Goal: Information Seeking & Learning: Learn about a topic

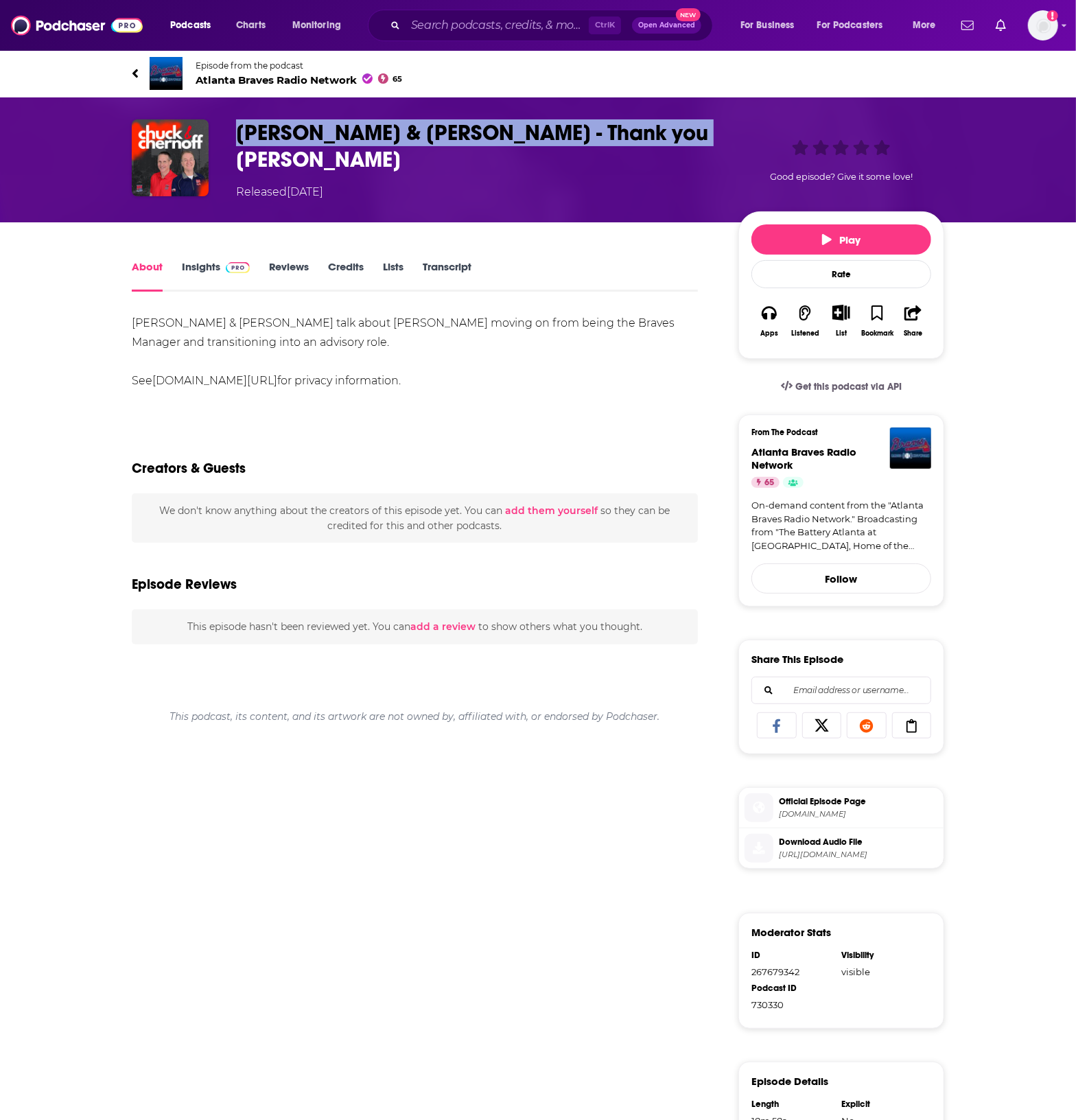
drag, startPoint x: 228, startPoint y: 131, endPoint x: 679, endPoint y: 142, distance: 451.1
click at [679, 142] on div "[PERSON_NAME] & [PERSON_NAME] - Thank you [PERSON_NAME] Released [DATE] Good ep…" at bounding box center [538, 160] width 813 height 81
copy h1 "[PERSON_NAME] & [PERSON_NAME] - Thank you [PERSON_NAME]"
drag, startPoint x: 193, startPoint y: 264, endPoint x: 212, endPoint y: 300, distance: 40.7
click at [196, 264] on link "Insights" at bounding box center [216, 276] width 68 height 32
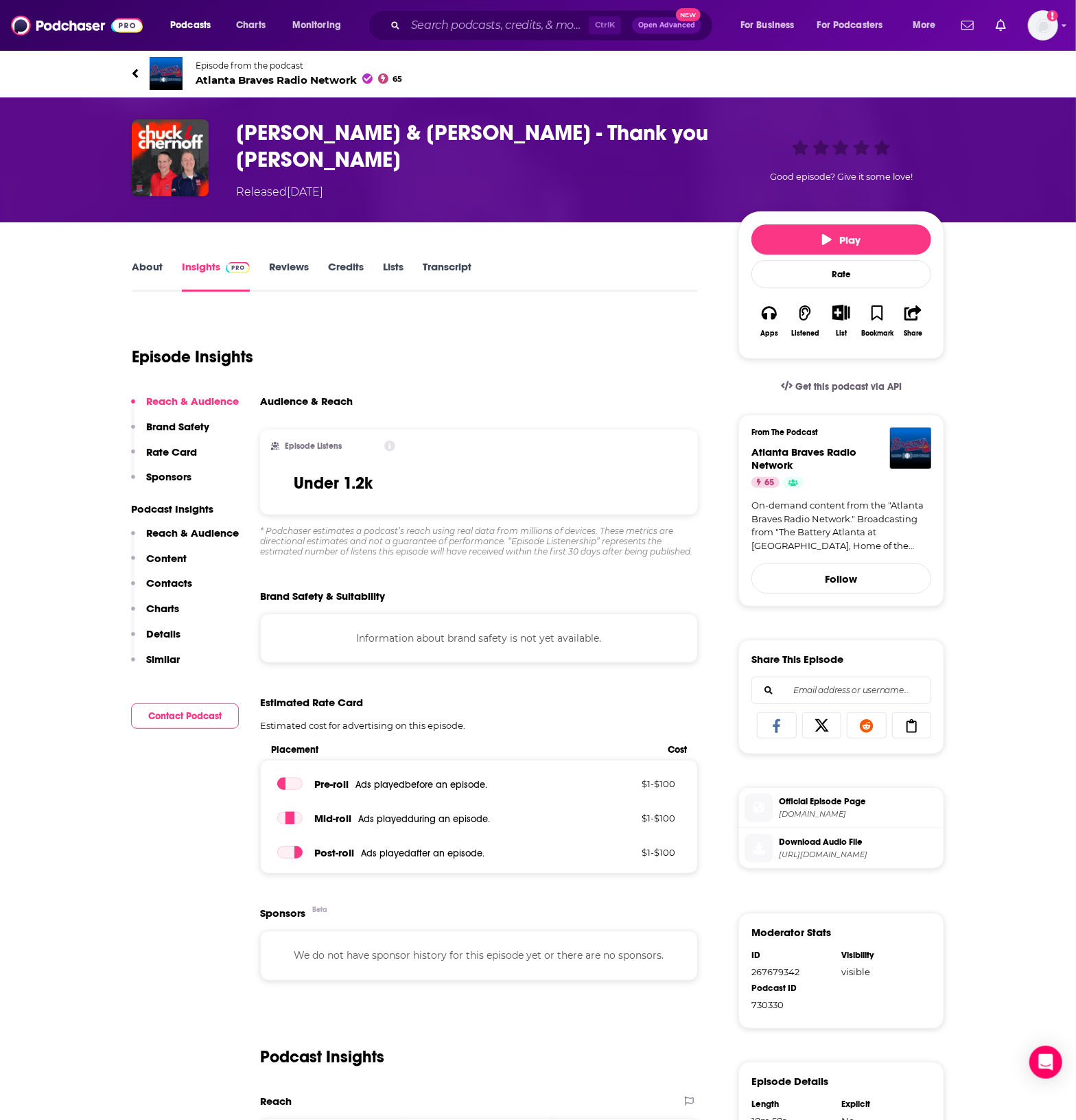
click at [457, 265] on link "Transcript" at bounding box center [447, 276] width 49 height 32
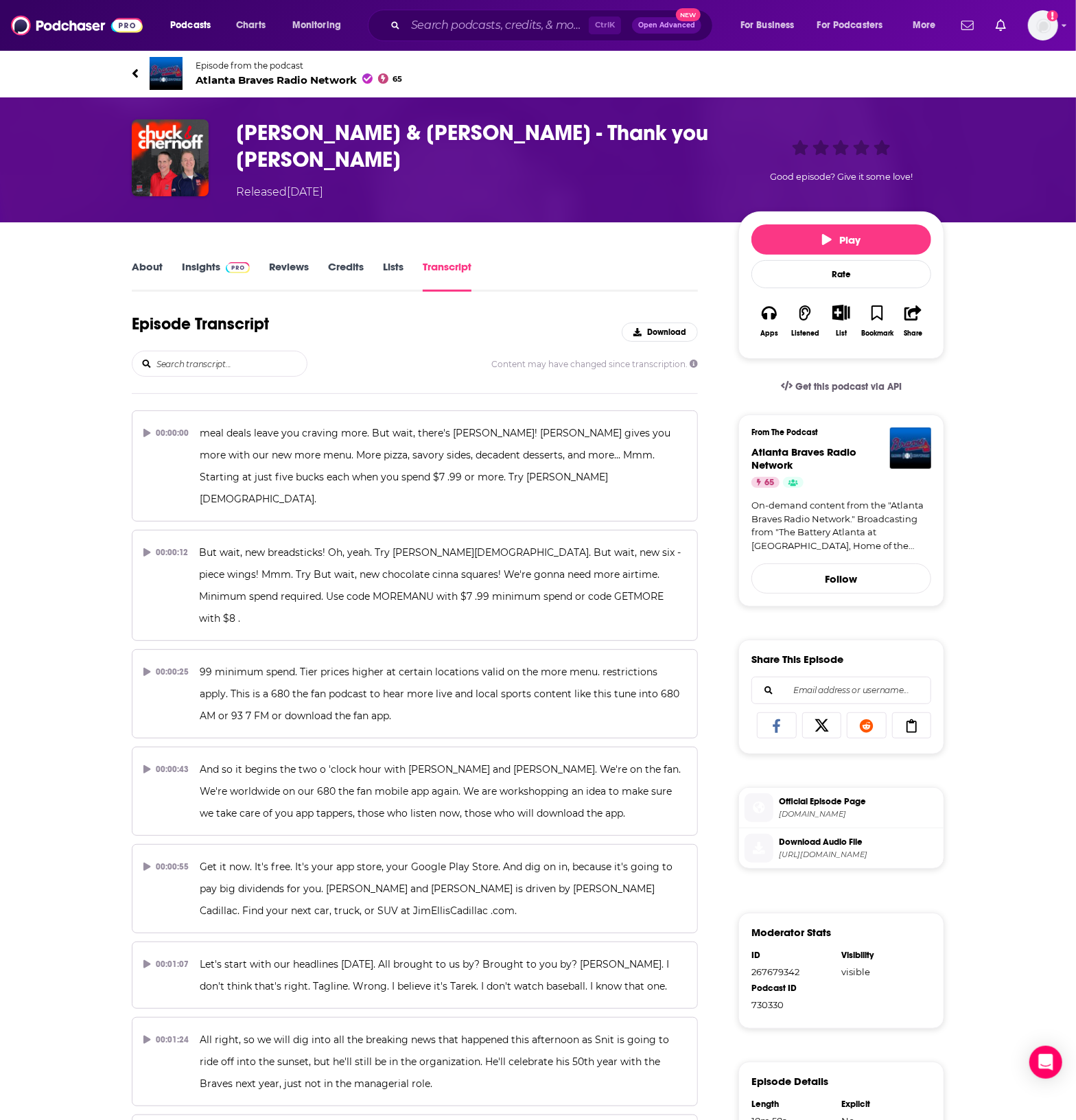
click at [151, 258] on div "About Insights Reviews Credits Lists Transcript" at bounding box center [415, 274] width 566 height 33
click at [154, 276] on link "About" at bounding box center [148, 276] width 31 height 32
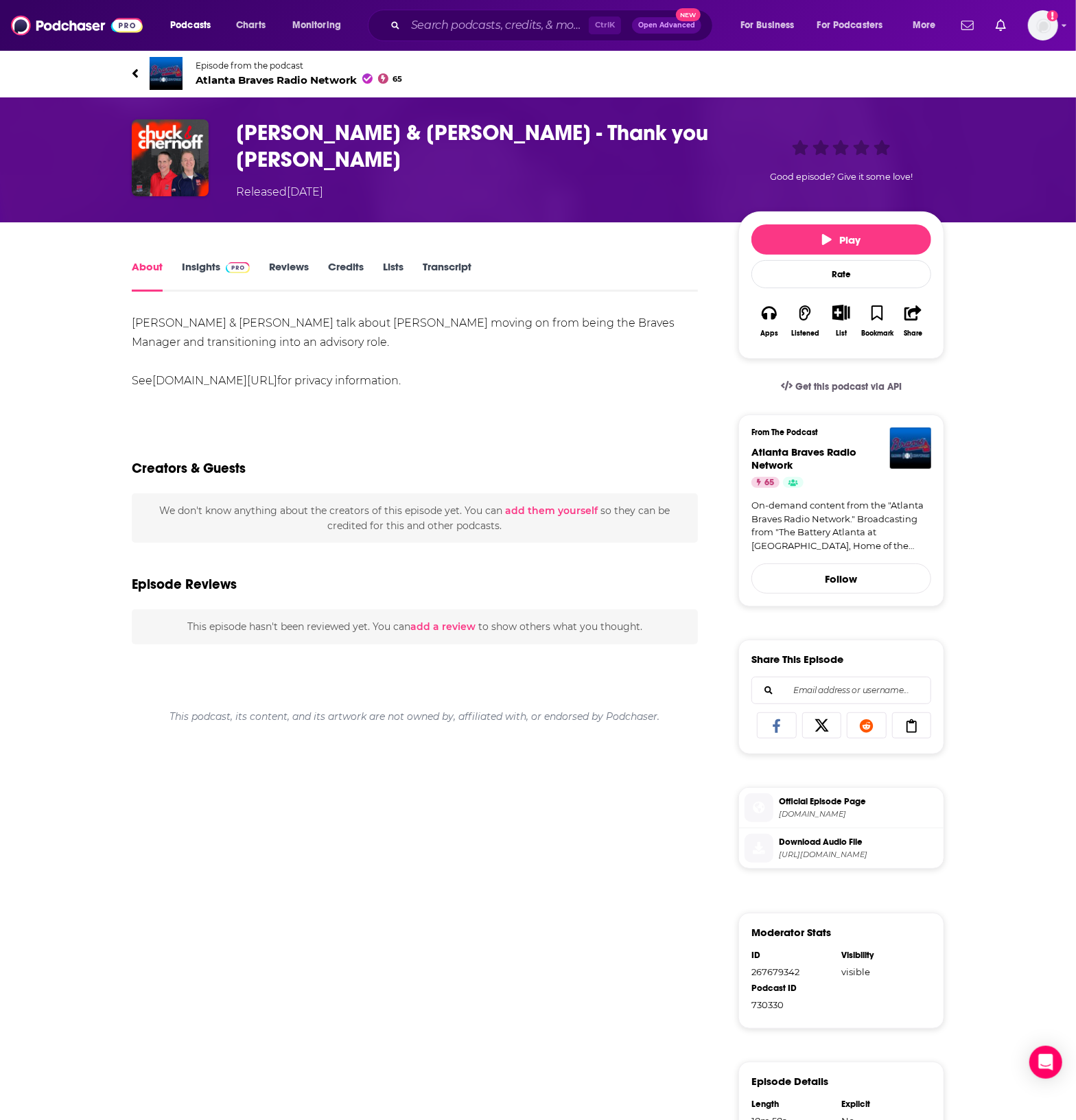
click at [593, 475] on div "Creators & Guests" at bounding box center [415, 460] width 566 height 67
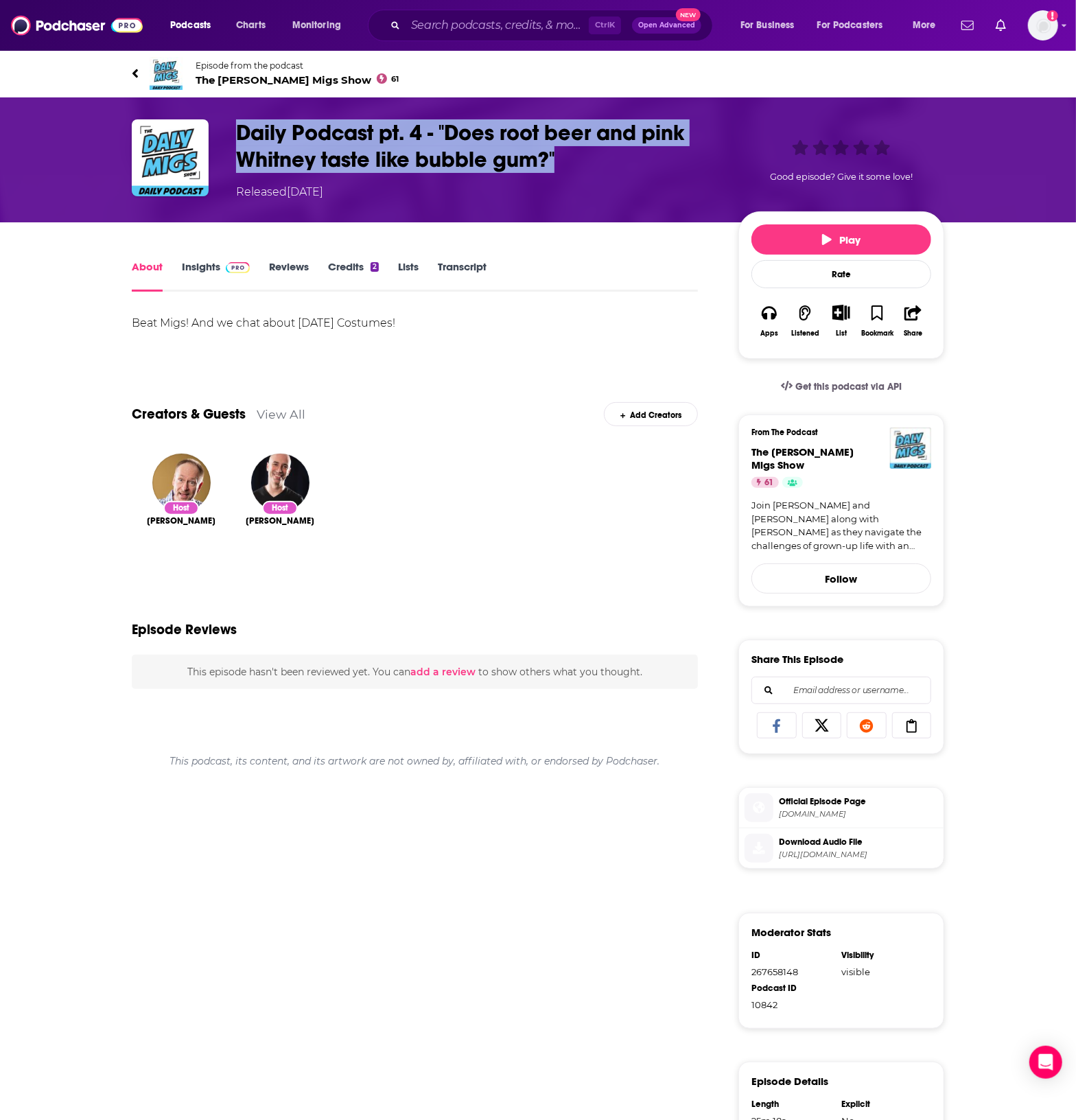
drag, startPoint x: 564, startPoint y: 151, endPoint x: 231, endPoint y: 133, distance: 333.5
click at [231, 133] on div "Daily Podcast pt. 4 - "Does root beer and pink Whitney taste like bubble gum?" …" at bounding box center [538, 160] width 813 height 81
copy h1 "Daily Podcast pt. 4 - "Does root beer and pink Whitney taste like bubble gum?""
click at [206, 269] on link "Insights" at bounding box center [216, 276] width 68 height 32
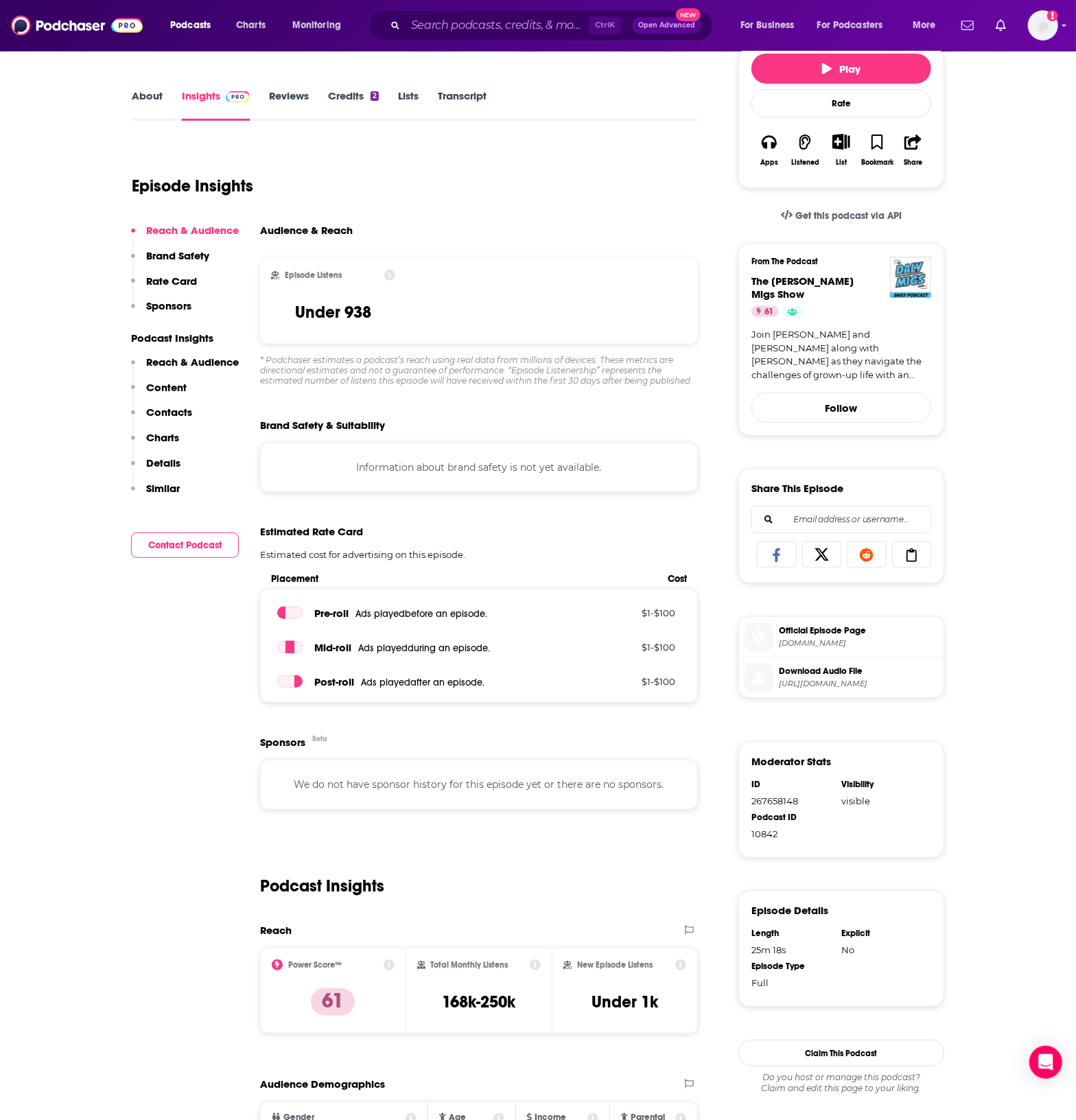
scroll to position [85, 0]
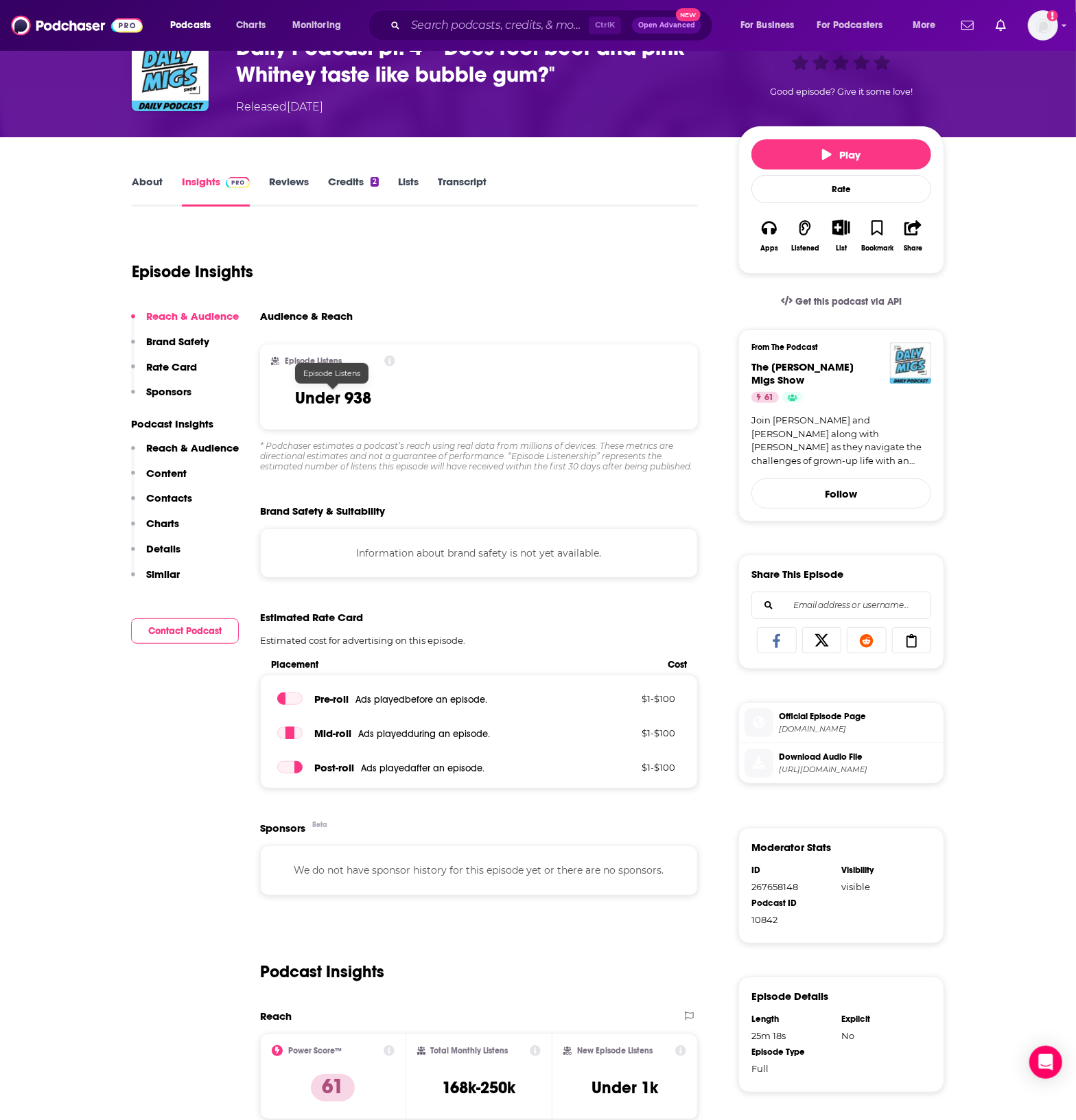
click at [460, 286] on div "Episode Insights" at bounding box center [415, 263] width 566 height 70
